Goal: Find specific page/section: Find specific page/section

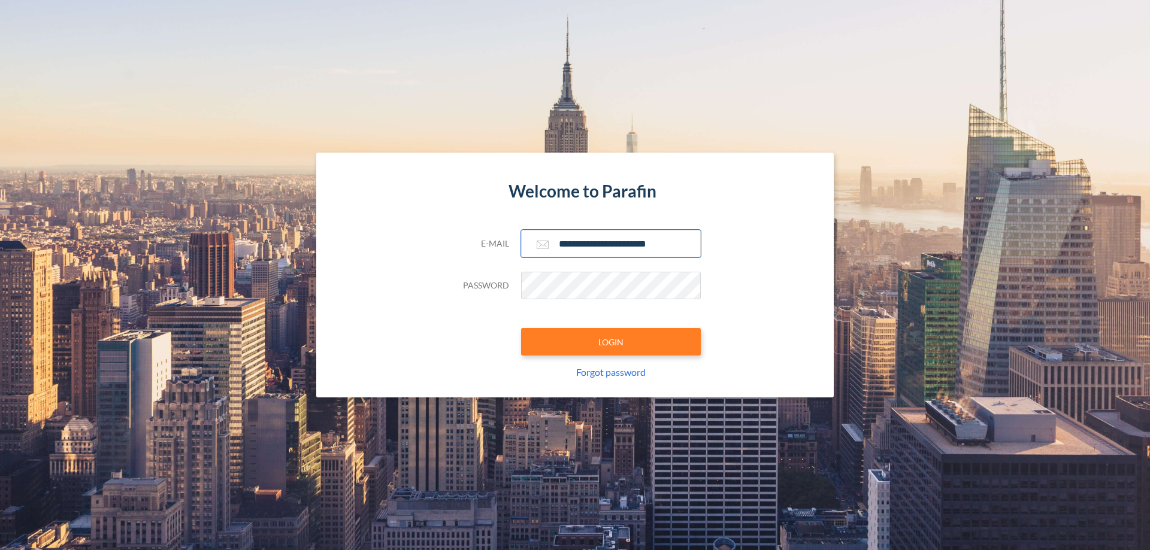
type input "**********"
click at [611, 342] on button "LOGIN" at bounding box center [611, 342] width 180 height 28
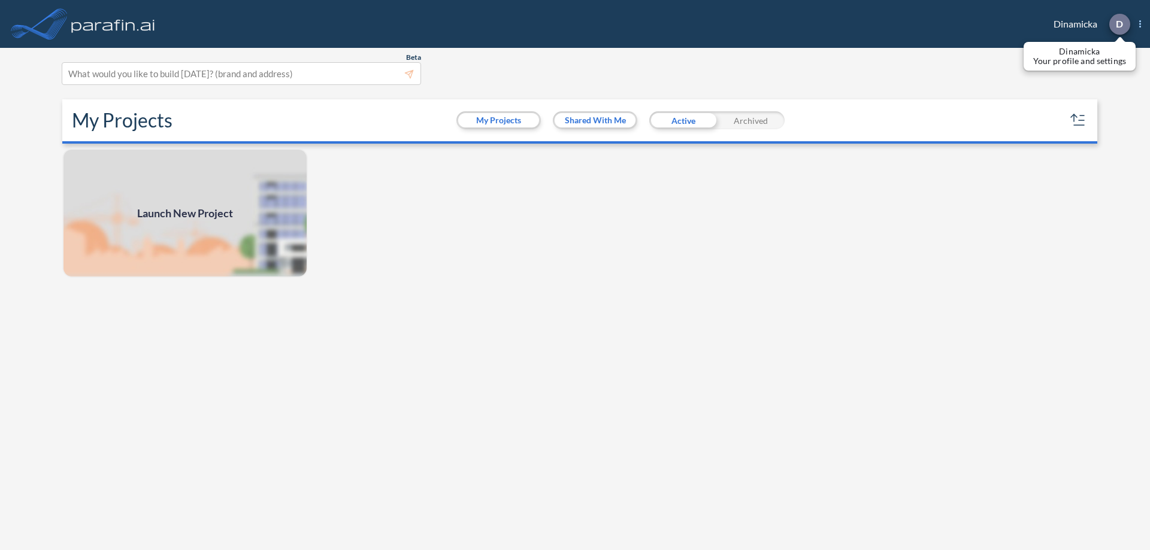
click at [1119, 24] on p "D" at bounding box center [1119, 24] width 7 height 11
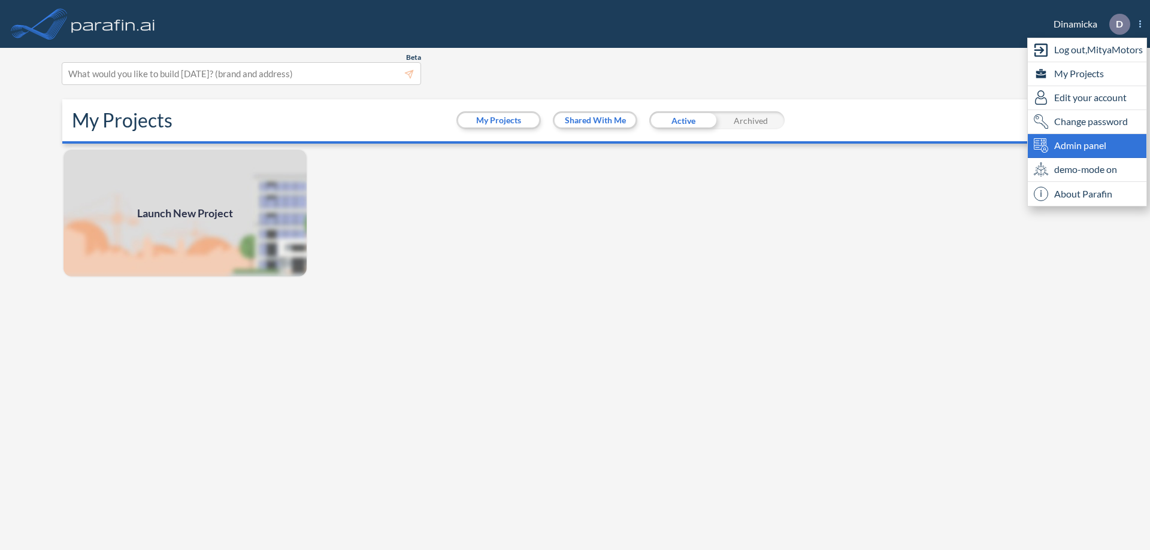
click at [1087, 146] on span "Admin panel" at bounding box center [1080, 145] width 52 height 14
